Goal: Book appointment/travel/reservation

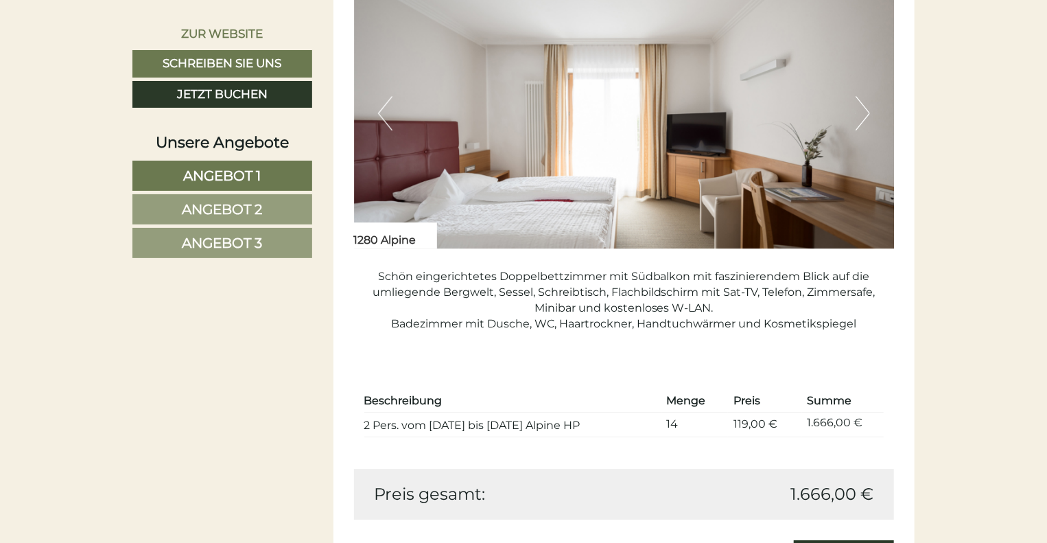
scroll to position [1897, 0]
click at [776, 329] on div "Schön eingerichtetes Doppelbettzimmer mit Südbalkon mit faszinierendem Blick au…" at bounding box center [624, 303] width 541 height 110
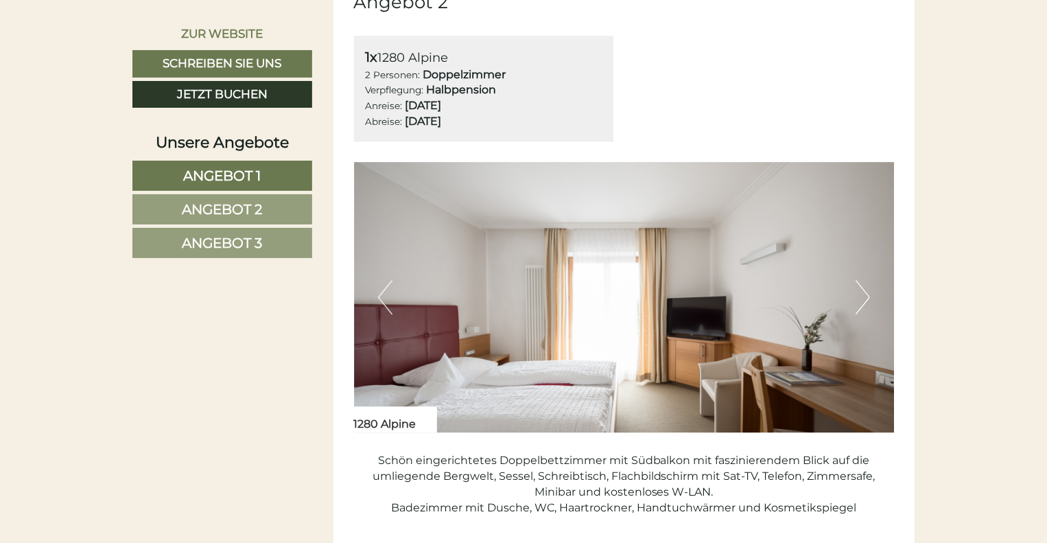
scroll to position [1716, 0]
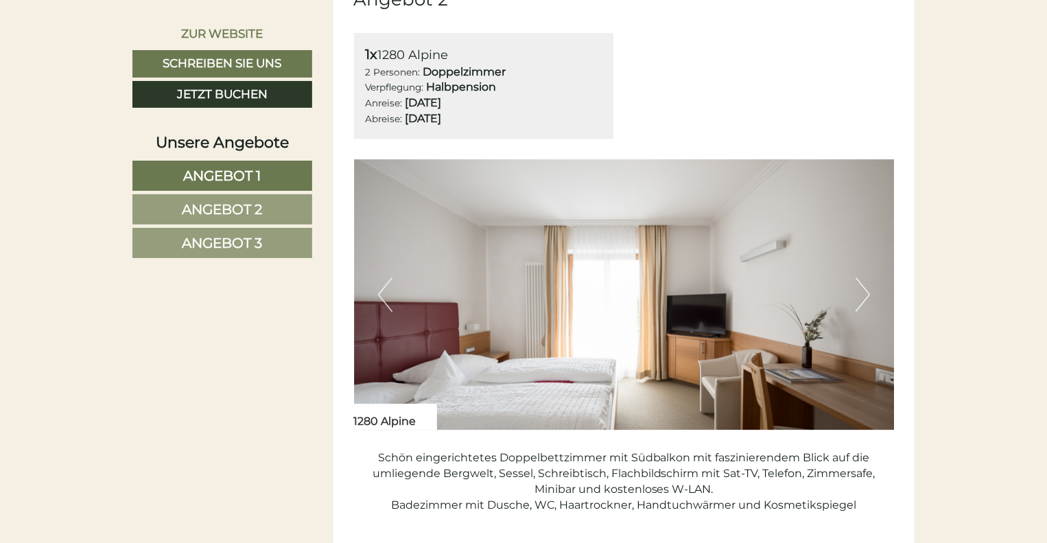
click at [485, 88] on b "Halbpension" at bounding box center [462, 86] width 70 height 13
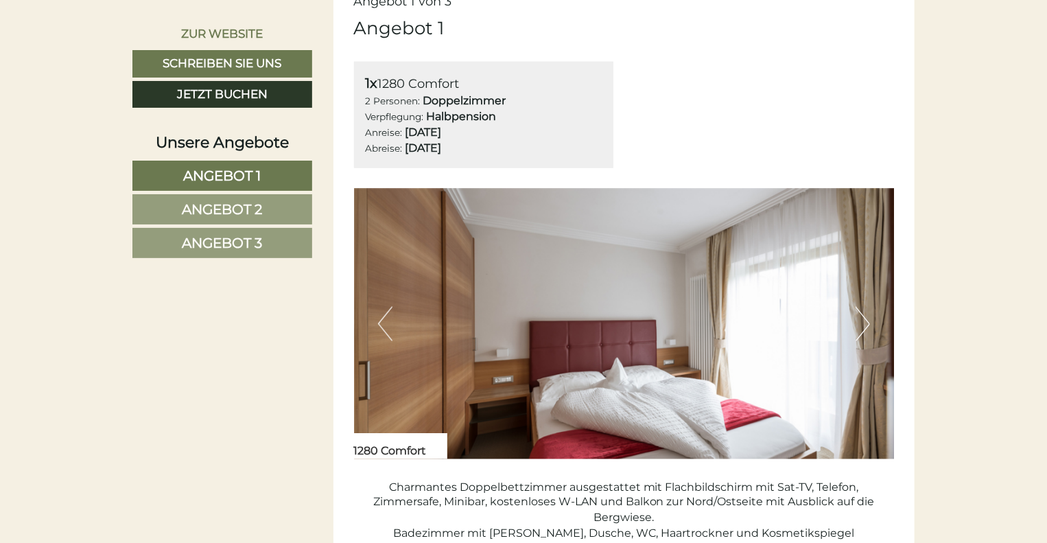
scroll to position [784, 0]
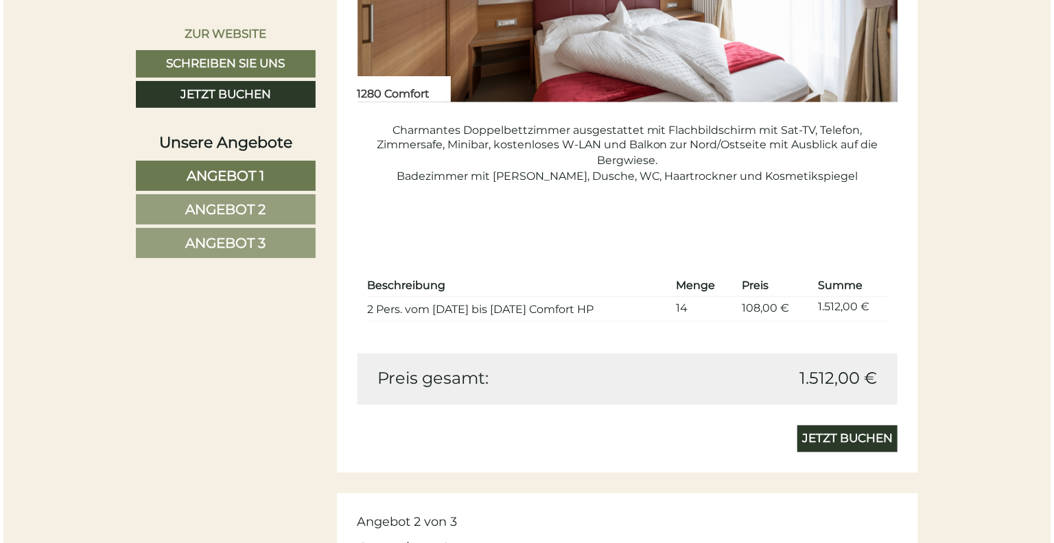
scroll to position [1167, 0]
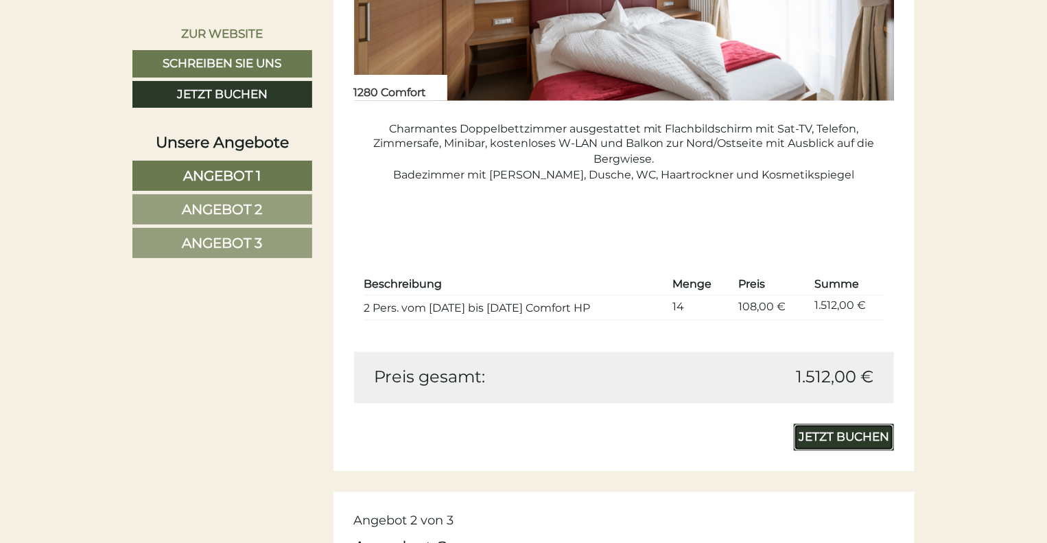
click at [872, 433] on link "Jetzt buchen" at bounding box center [844, 437] width 100 height 27
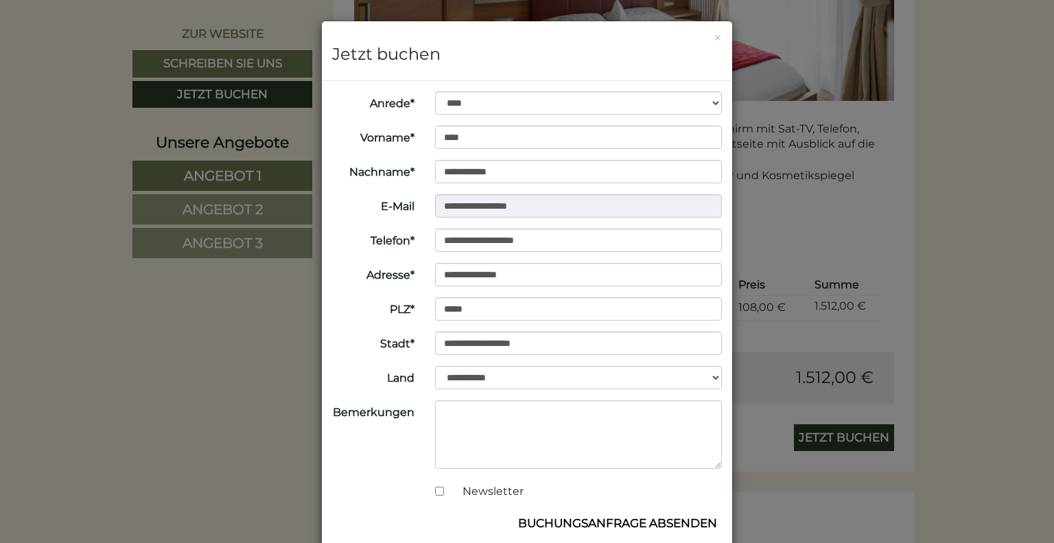
click at [872, 433] on div "**********" at bounding box center [527, 271] width 1054 height 543
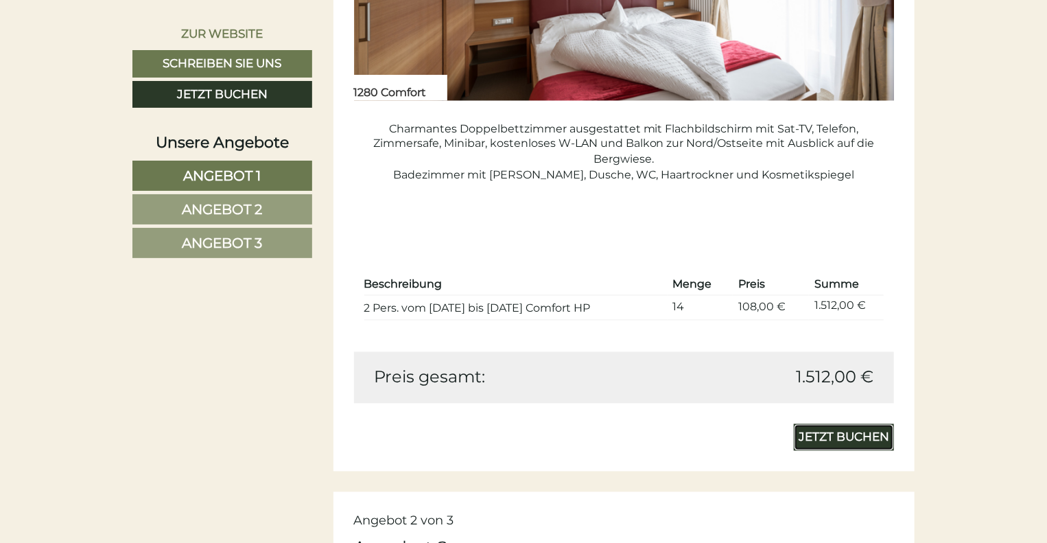
click at [852, 424] on link "Jetzt buchen" at bounding box center [844, 437] width 100 height 27
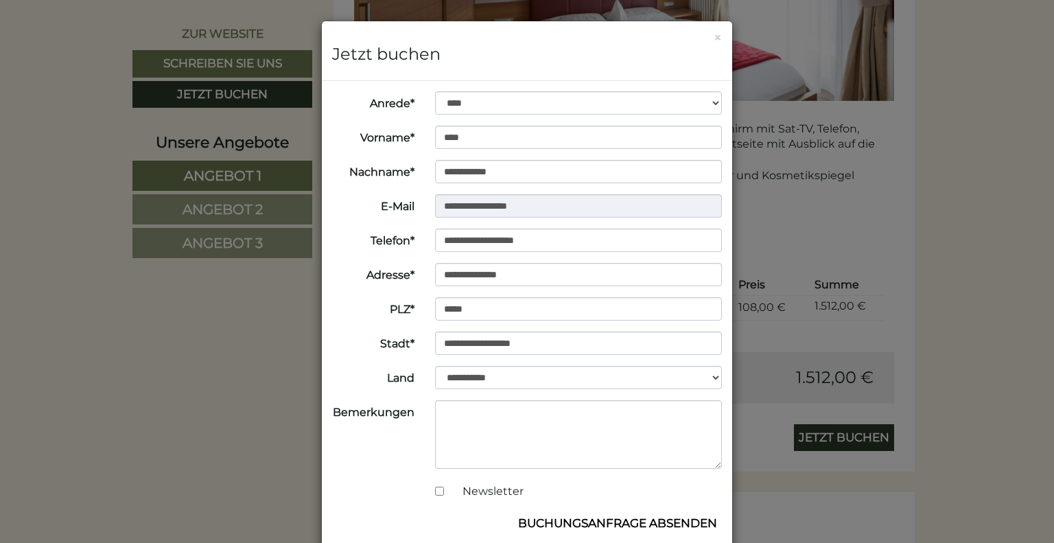
scroll to position [82, 0]
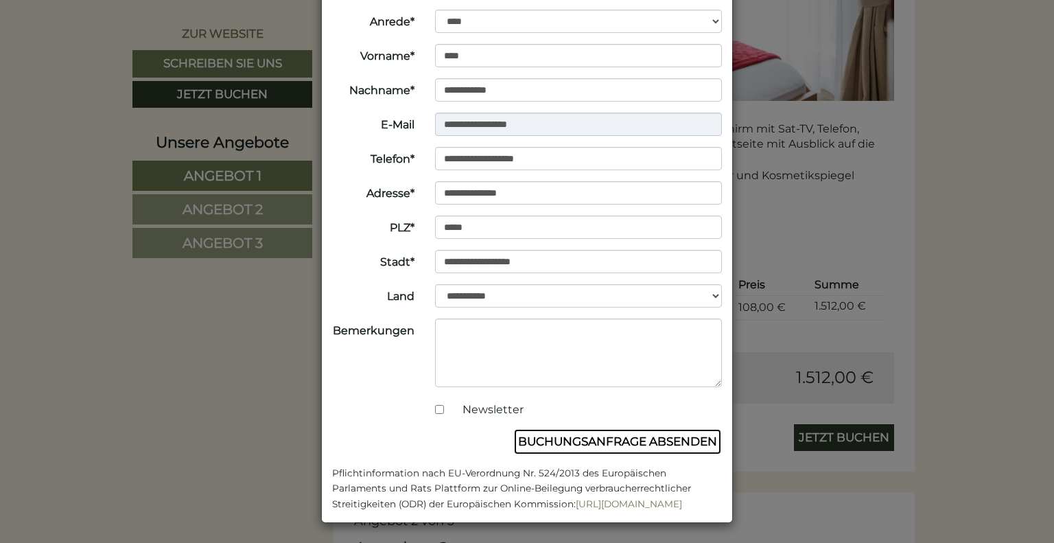
click at [672, 439] on button "Buchungsanfrage absenden" at bounding box center [617, 441] width 209 height 26
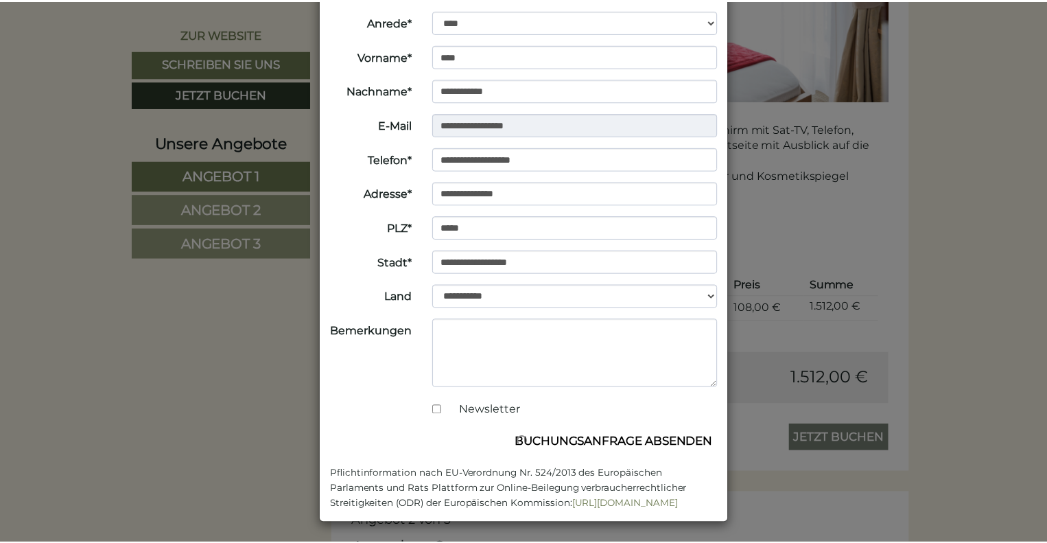
scroll to position [0, 0]
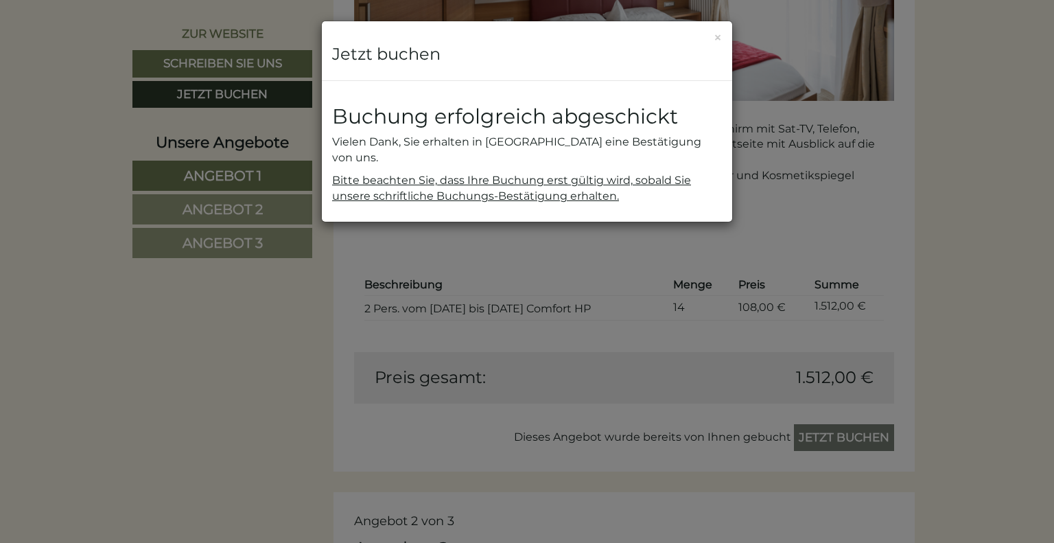
click at [672, 439] on div "**********" at bounding box center [527, 271] width 1054 height 543
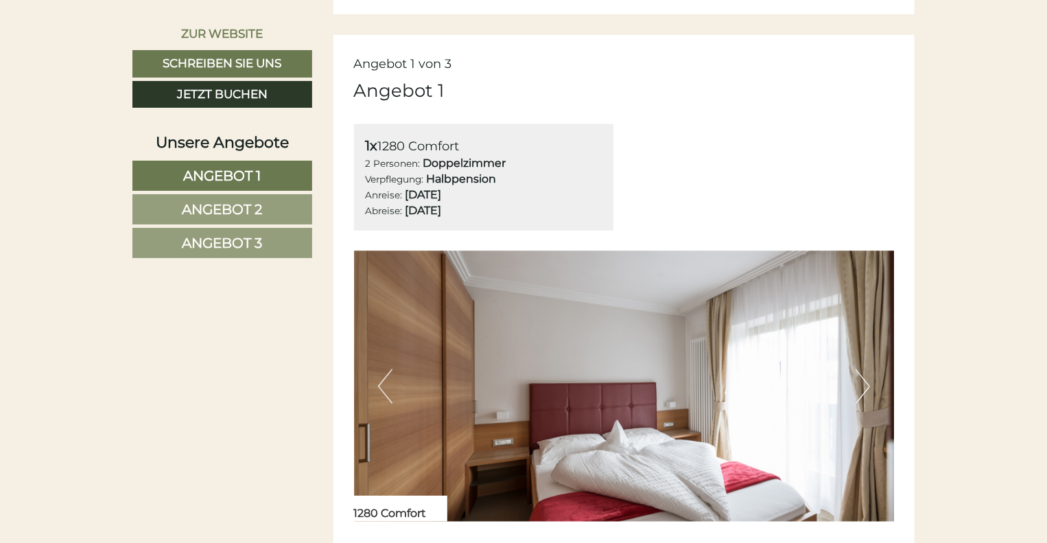
scroll to position [747, 0]
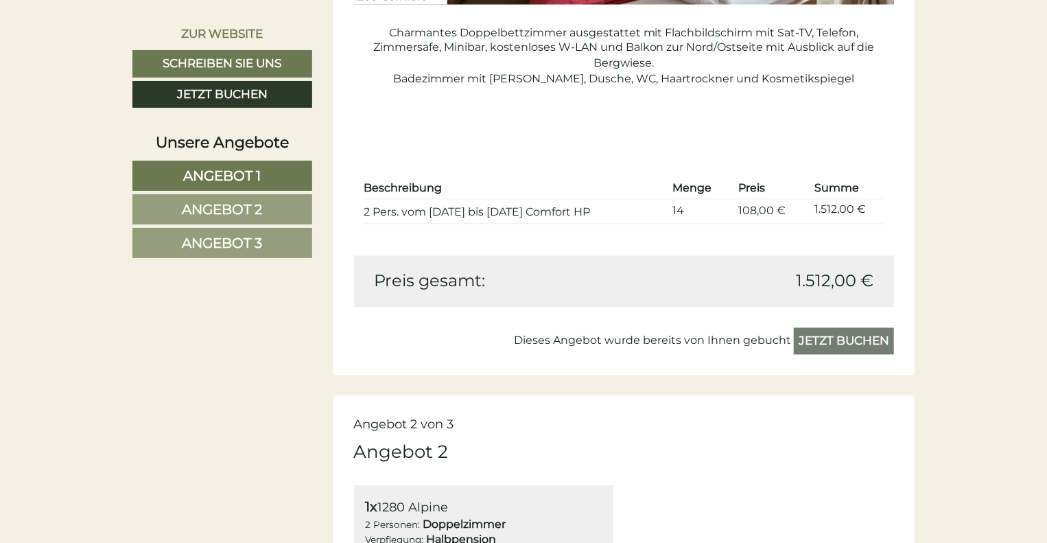
scroll to position [1265, 0]
